Goal: Information Seeking & Learning: Check status

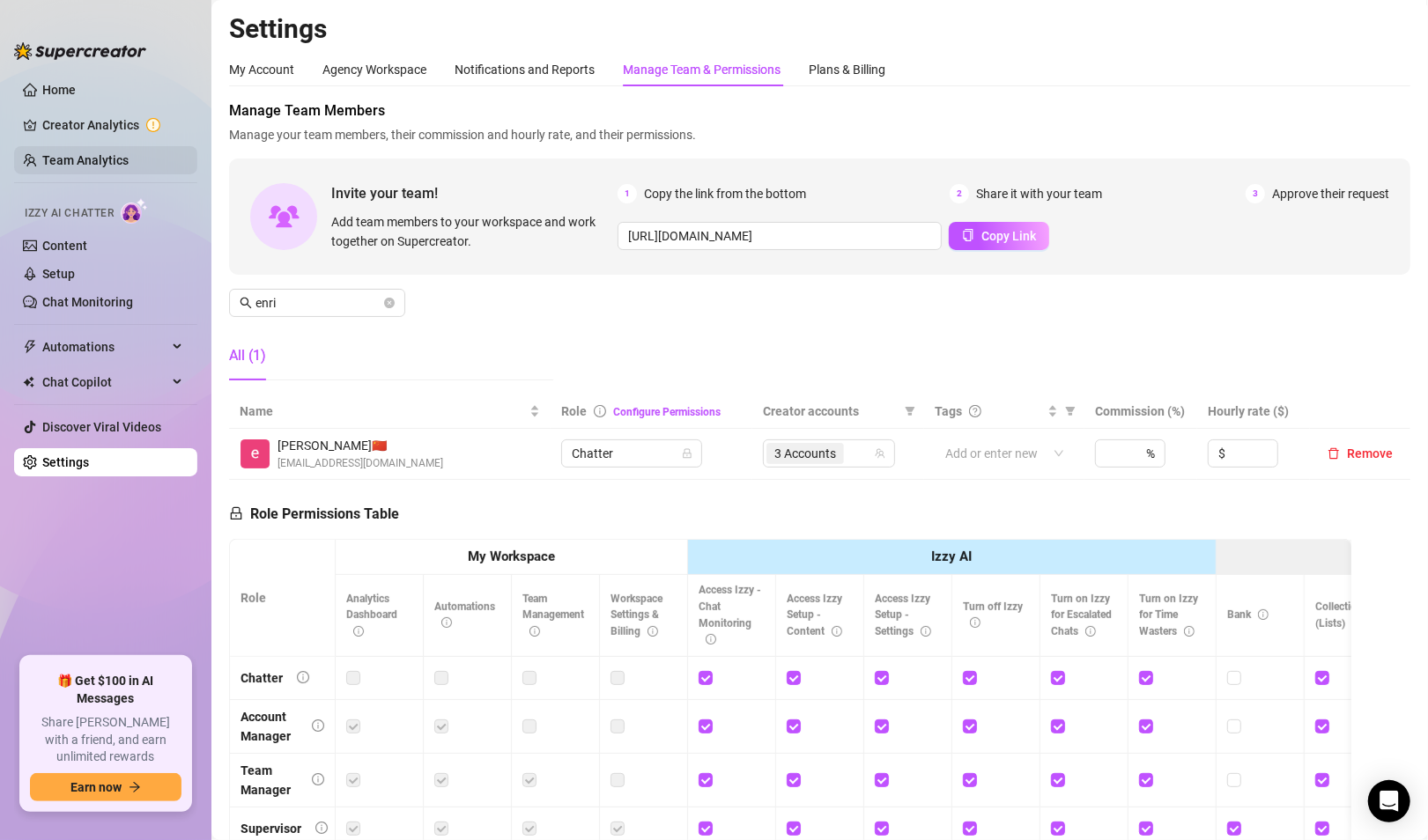
click at [51, 155] on link "Team Analytics" at bounding box center [85, 159] width 86 height 14
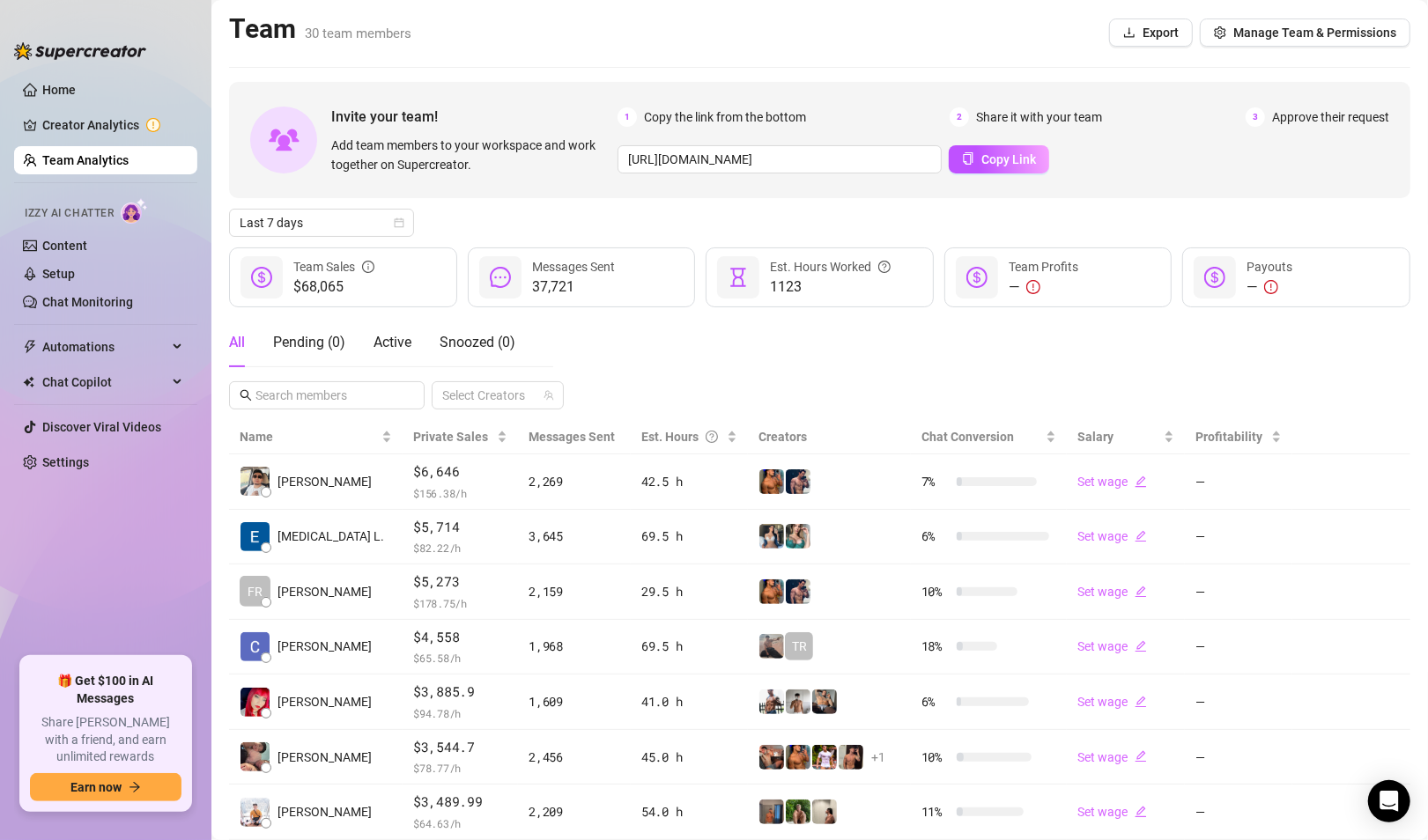
click at [344, 204] on div "Invite your team! Add team members to your workspace and work together on Super…" at bounding box center [819, 568] width 1181 height 972
click at [327, 213] on span "Last 7 days" at bounding box center [322, 222] width 164 height 27
drag, startPoint x: 288, startPoint y: 365, endPoint x: 297, endPoint y: 363, distance: 9.2
click at [288, 365] on div "Custom date" at bounding box center [321, 370] width 157 height 19
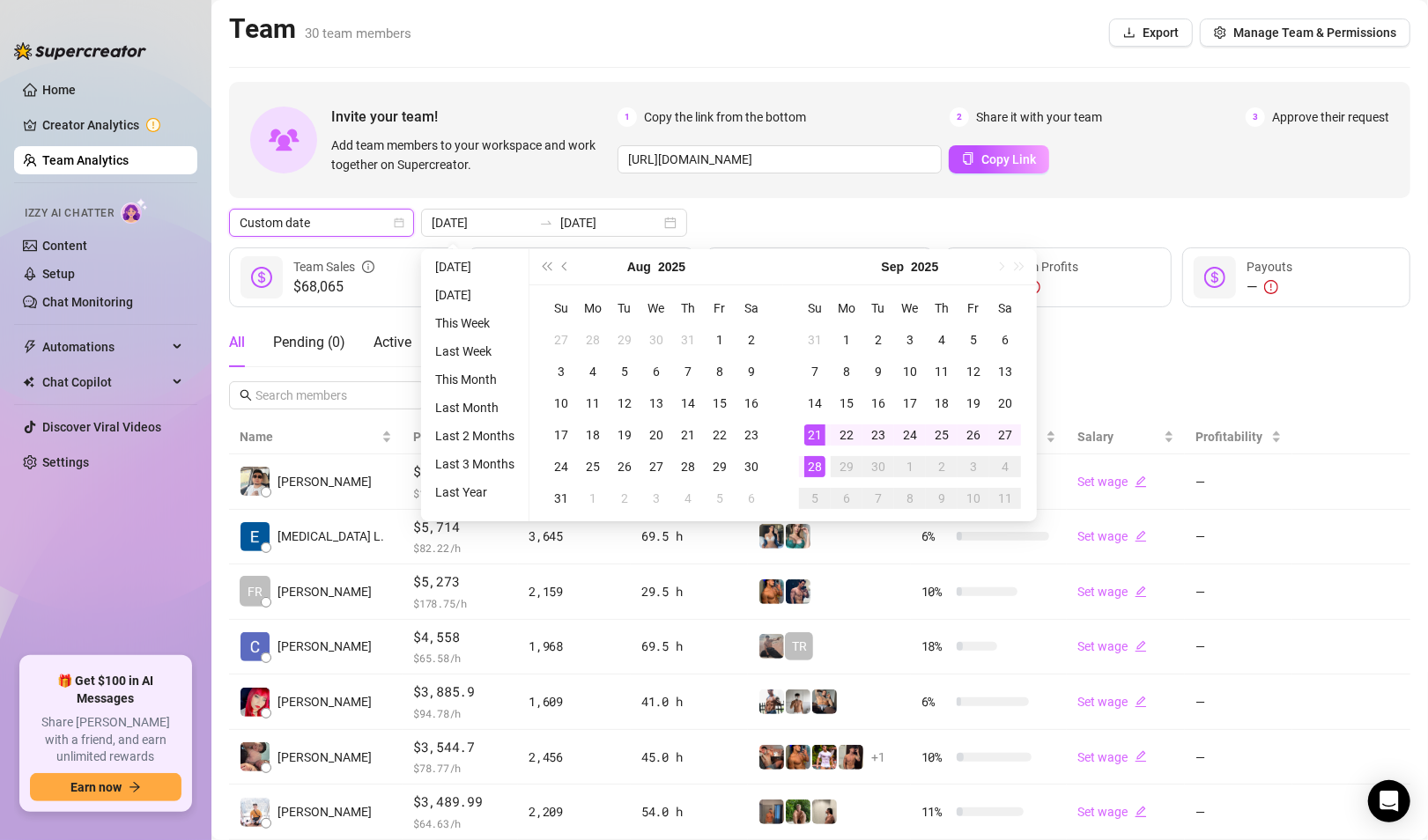
type input "[DATE]"
click at [809, 454] on td "28" at bounding box center [815, 467] width 32 height 31
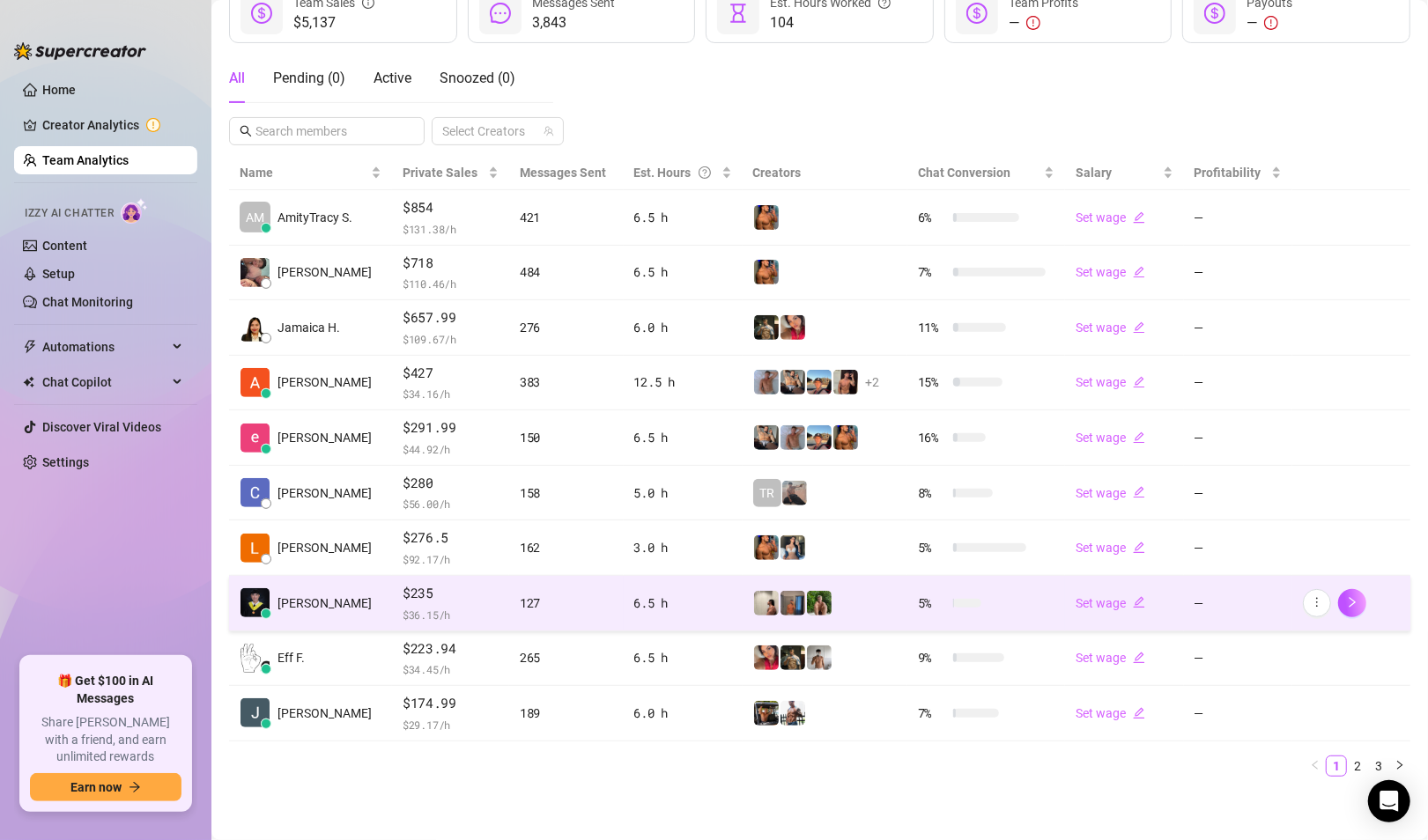
scroll to position [262, 0]
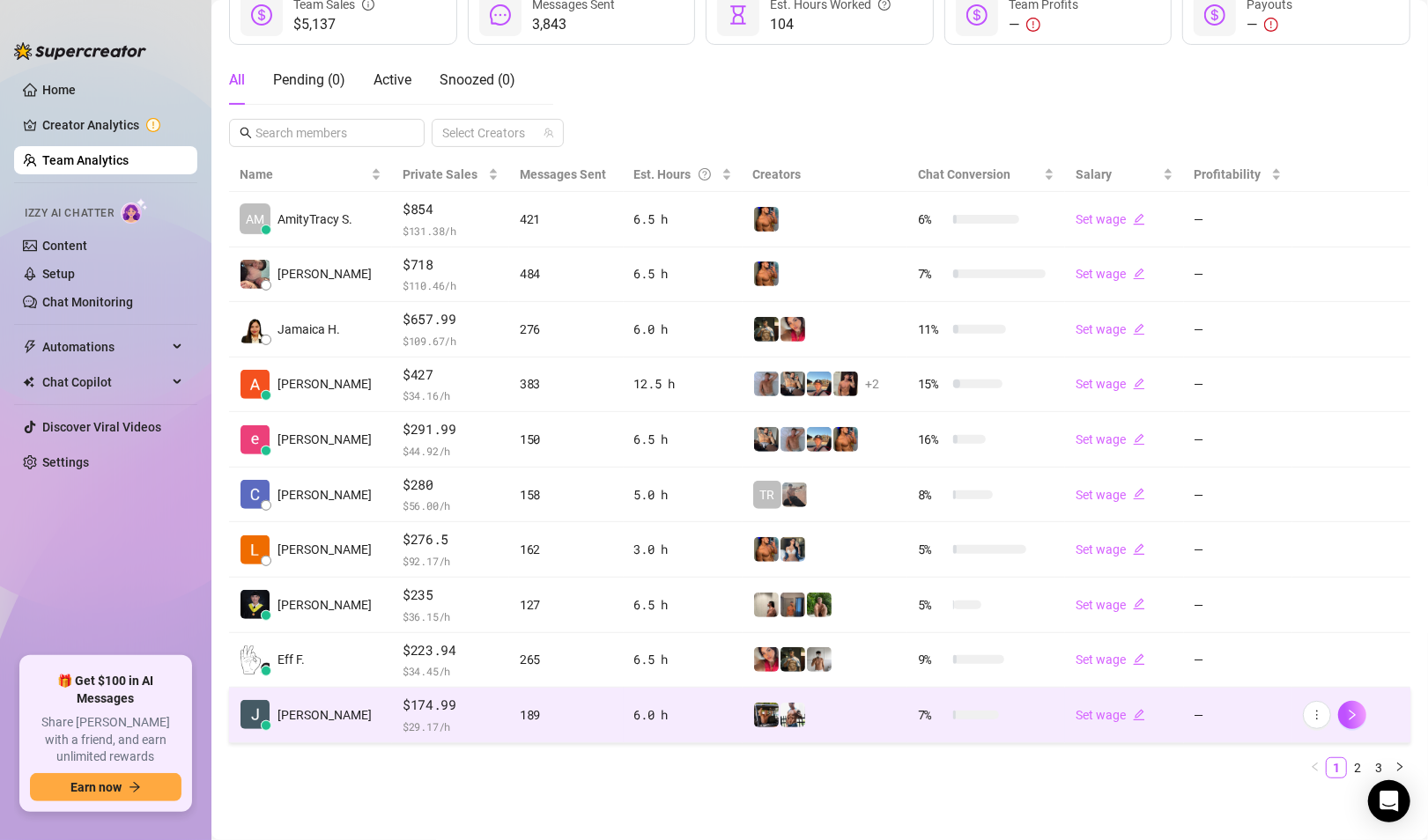
click at [676, 723] on td "6.0 h" at bounding box center [683, 715] width 119 height 56
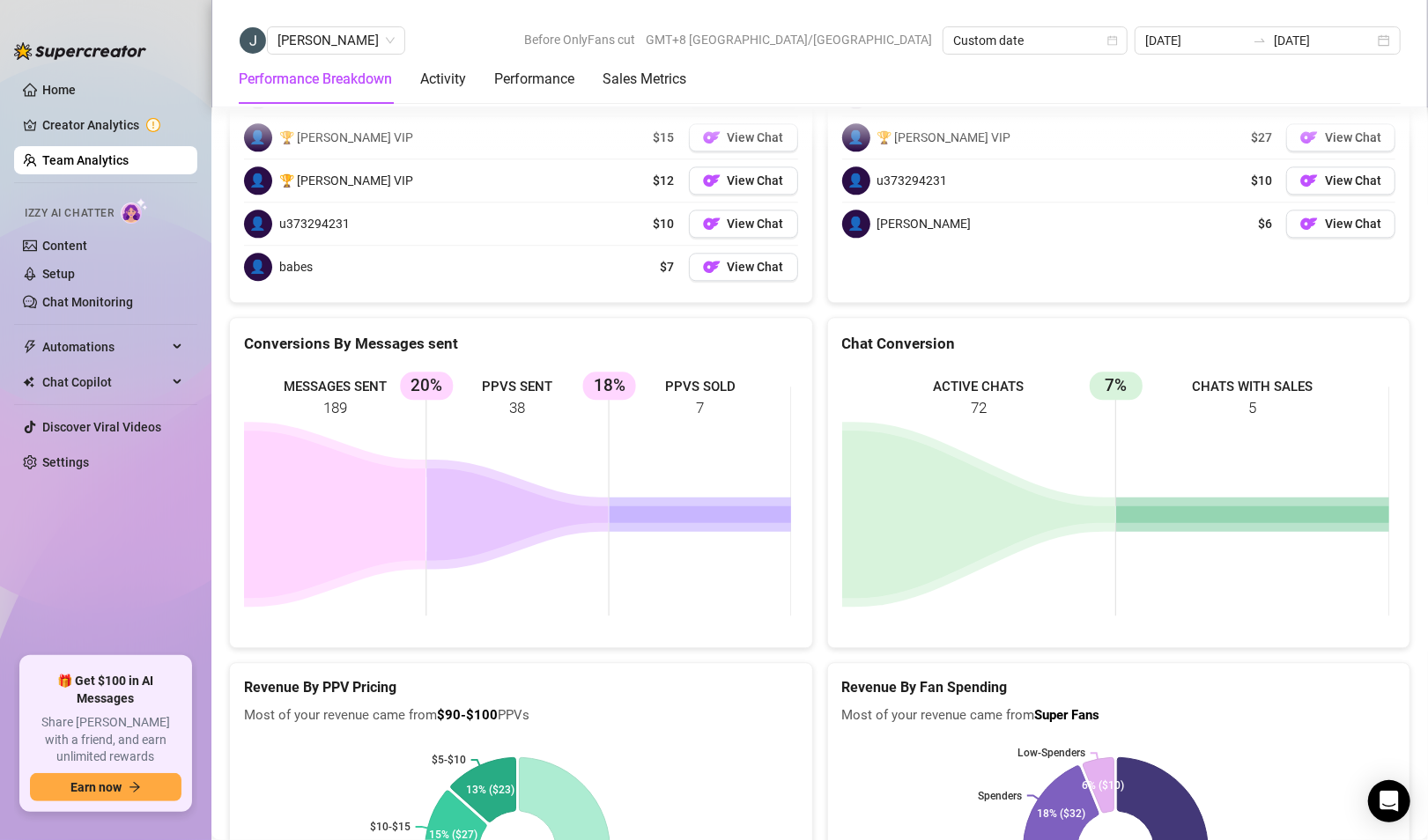
scroll to position [2528, 0]
